Goal: Communication & Community: Answer question/provide support

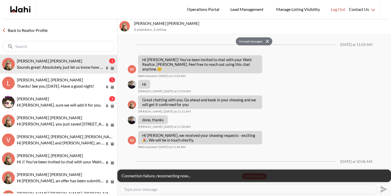
scroll to position [831, 0]
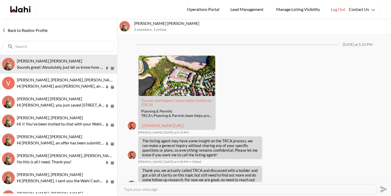
scroll to position [597, 0]
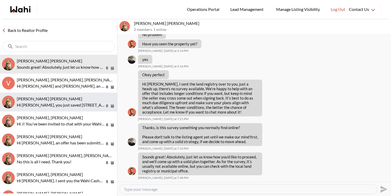
click at [78, 100] on div "[PERSON_NAME] [PERSON_NAME]" at bounding box center [66, 98] width 98 height 5
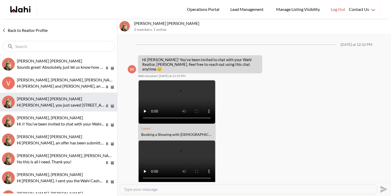
scroll to position [190, 0]
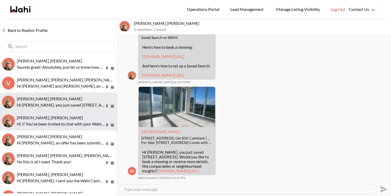
click at [73, 120] on div "J D, Barbara Hi J! You’ve been invited to chat with your Wahi Realtor, Barbara.…" at bounding box center [66, 121] width 98 height 12
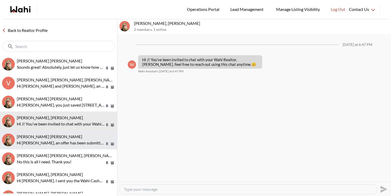
click at [72, 139] on p "Hi [PERSON_NAME], an offer has been submitted for [STREET_ADDRESS]. If you’re s…" at bounding box center [61, 142] width 88 height 6
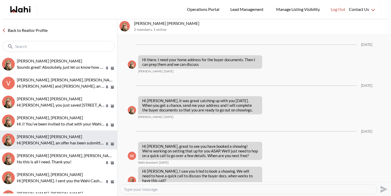
scroll to position [766, 0]
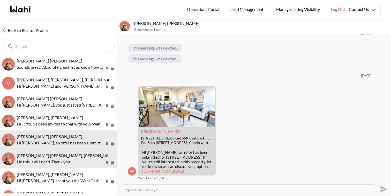
click at [71, 160] on p "No this is all I need. Thank you!" at bounding box center [61, 161] width 88 height 6
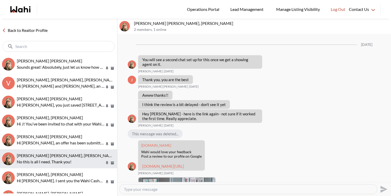
scroll to position [542, 0]
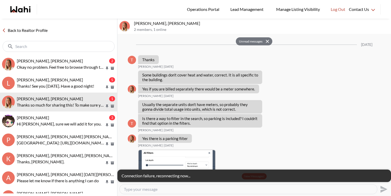
scroll to position [511, 0]
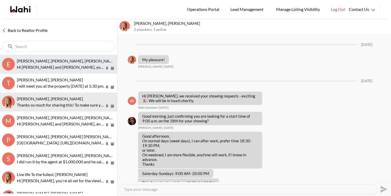
scroll to position [417, 0]
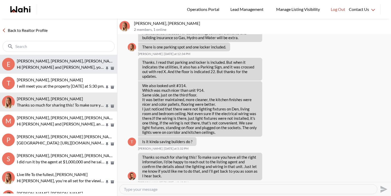
click at [91, 68] on p "Hi Erik and Margarita, you just saved 200 Livingstone St W, Barrie. Would you l…" at bounding box center [61, 67] width 88 height 6
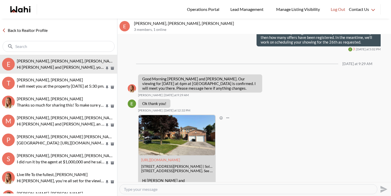
scroll to position [544, 0]
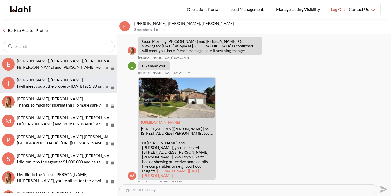
click at [87, 83] on p "I will meet you at the property tomorrow at 5:30 pm." at bounding box center [61, 86] width 88 height 6
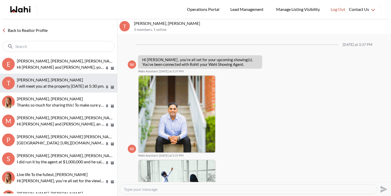
scroll to position [98, 0]
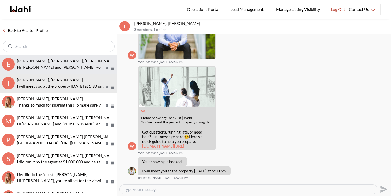
click at [85, 68] on p "Hi Erik and Margarita, you just saved 200 Livingstone St W, Barrie. Would you l…" at bounding box center [61, 67] width 88 height 6
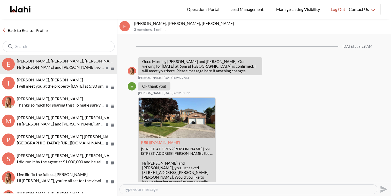
scroll to position [544, 0]
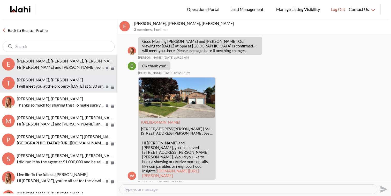
click at [79, 83] on p "I will meet you at the property tomorrow at 5:30 pm." at bounding box center [61, 86] width 88 height 6
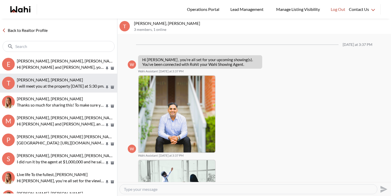
scroll to position [98, 0]
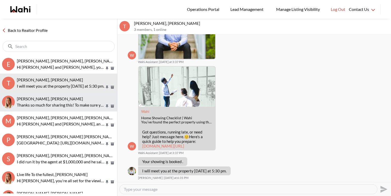
click at [58, 99] on span "TIGRAN ARUSTAMYAN, Michelle" at bounding box center [50, 98] width 66 height 5
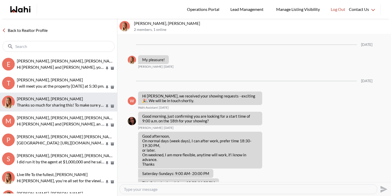
scroll to position [417, 0]
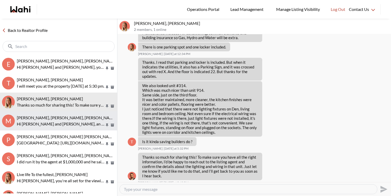
click at [81, 116] on span "Michael Man, Maria Odejar, Michelle" at bounding box center [67, 117] width 100 height 5
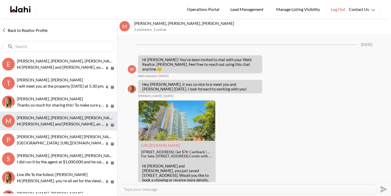
scroll to position [815, 0]
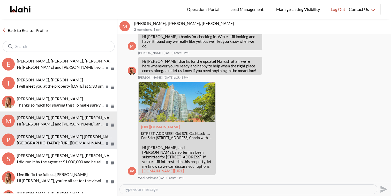
click at [81, 136] on span "Pranav Dhar, Vandana Dhar, Michelle" at bounding box center [66, 136] width 99 height 5
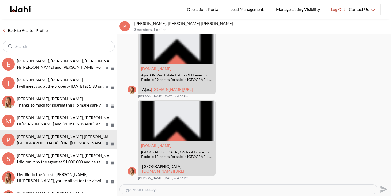
scroll to position [1063, 0]
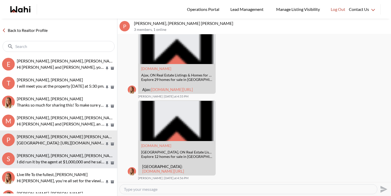
click at [58, 159] on p "I did run it by the agent at $1,000,000 and he said he has two offers right now…" at bounding box center [61, 161] width 88 height 6
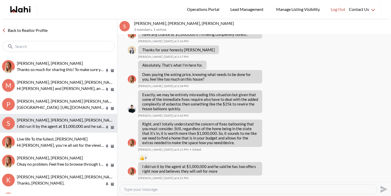
scroll to position [37, 0]
